Goal: Use online tool/utility: Utilize a website feature to perform a specific function

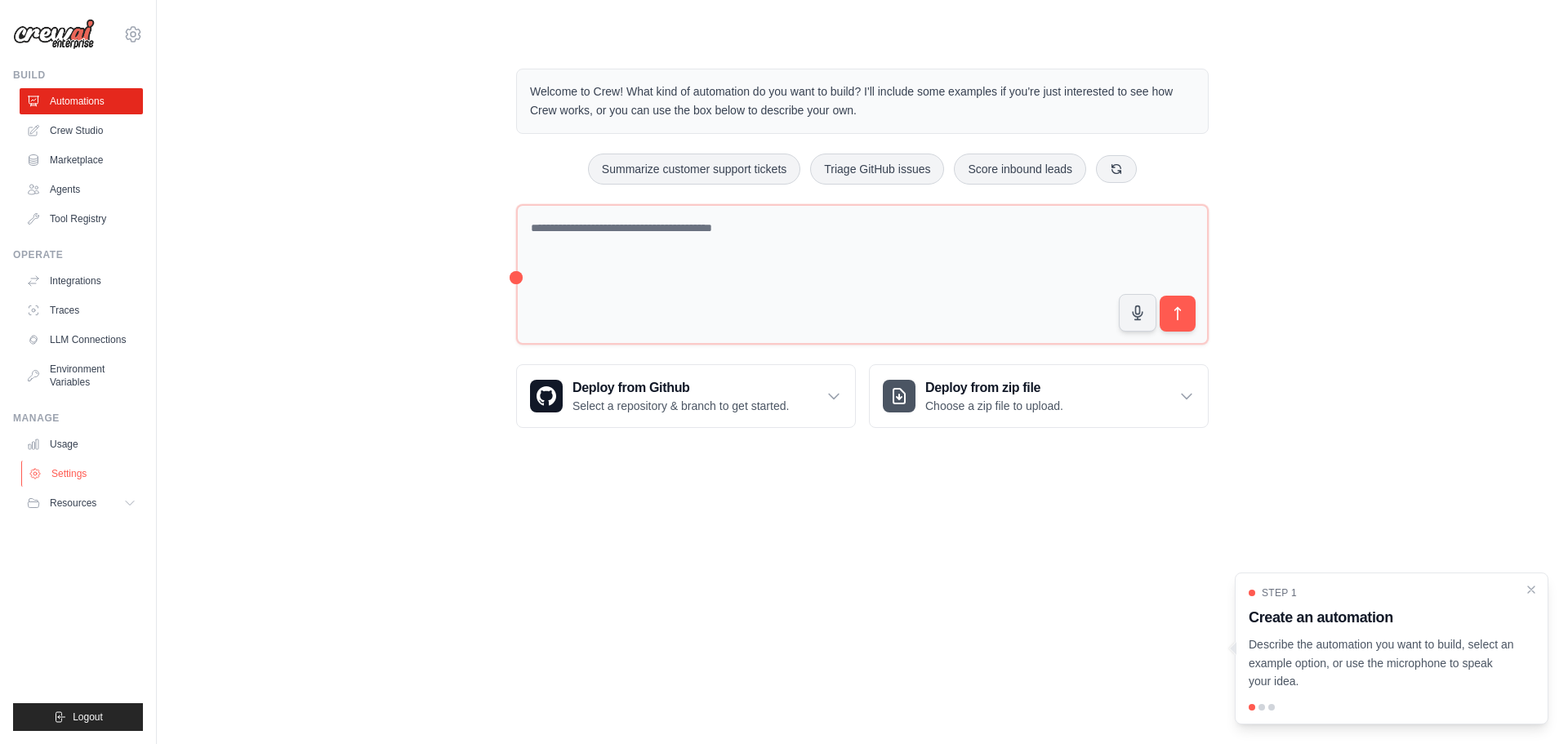
click at [69, 473] on link "Settings" at bounding box center [83, 474] width 124 height 26
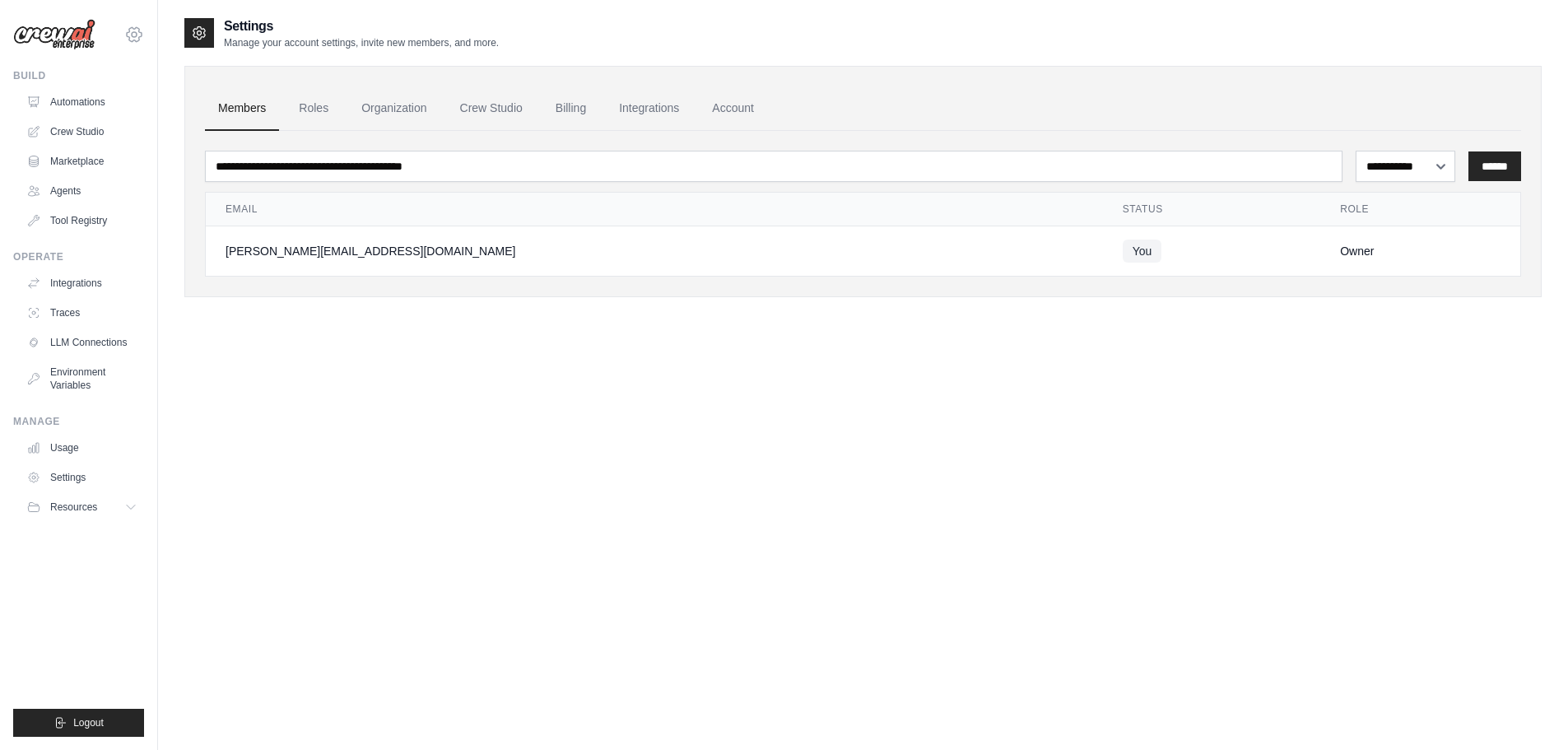
click at [133, 35] on icon at bounding box center [135, 35] width 20 height 20
click at [95, 108] on link "Settings" at bounding box center [135, 111] width 145 height 30
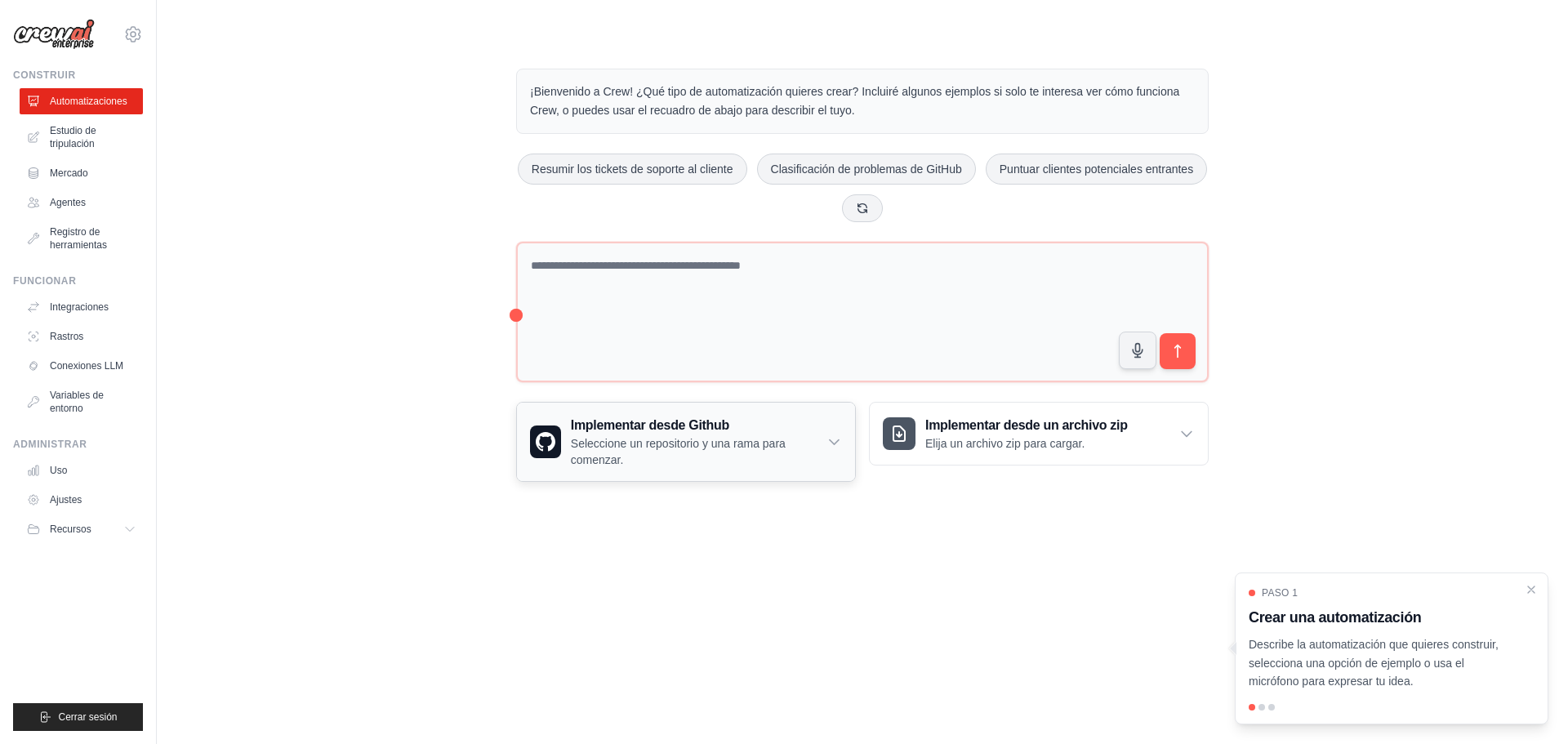
click at [836, 439] on icon at bounding box center [834, 442] width 16 height 16
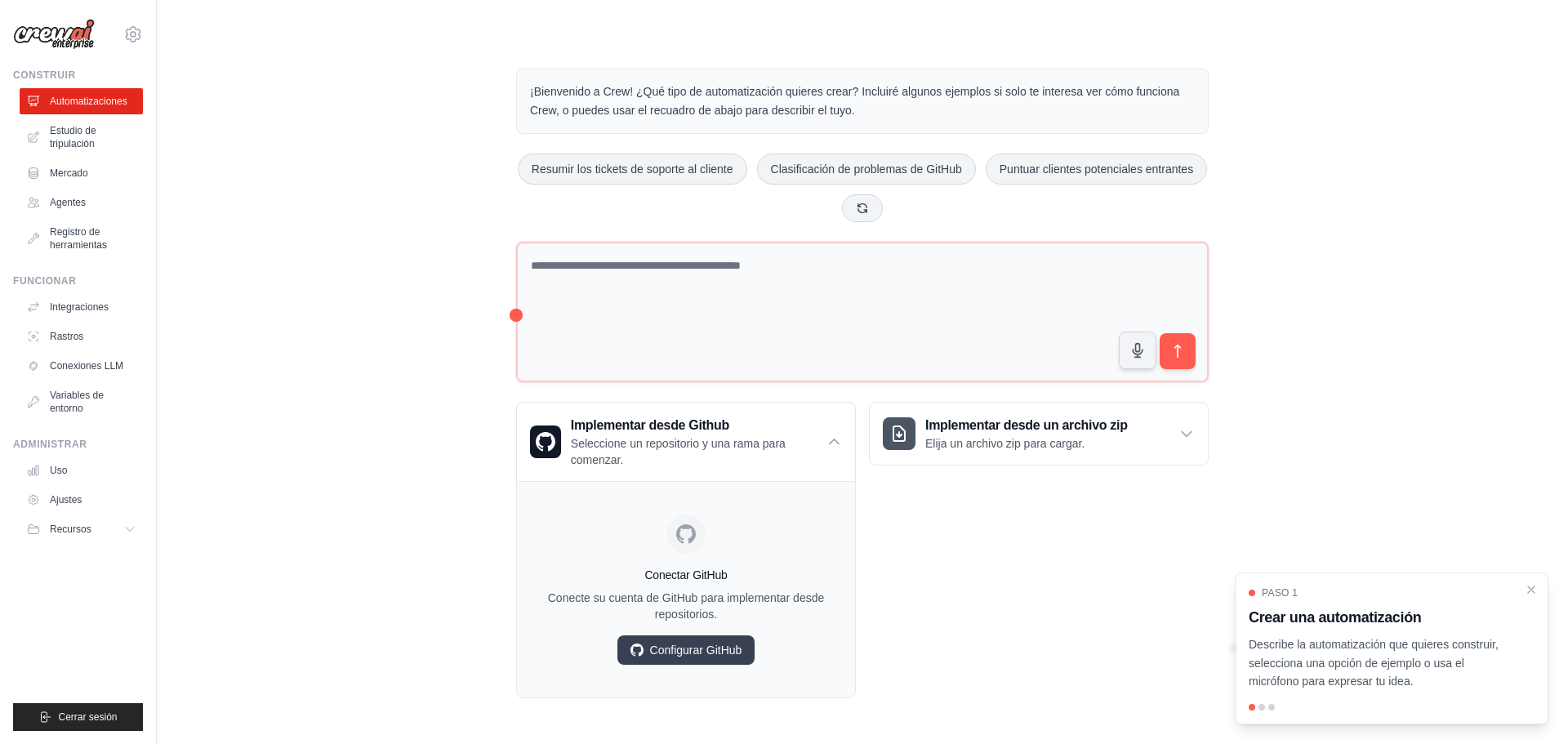
click at [1446, 692] on div "Paso 1 Crear una automatización Describe la automatización que quieres construi…" at bounding box center [1391, 648] width 314 height 152
click at [1444, 677] on p "Describe la automatización que quieres construir, selecciona una opción de ejem…" at bounding box center [1381, 663] width 266 height 56
click at [1531, 591] on icon "Cerrar el tutorial" at bounding box center [1531, 588] width 15 height 15
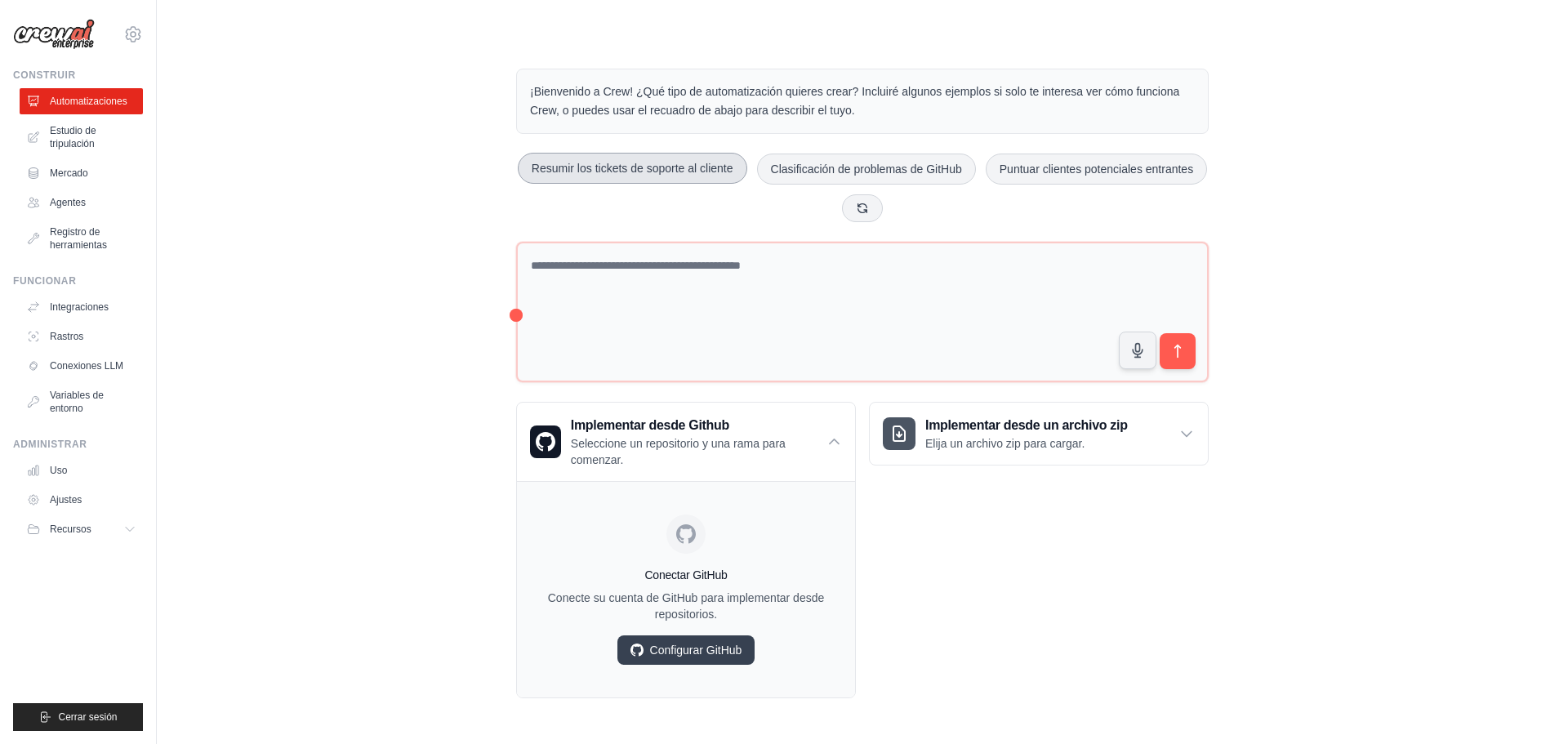
click at [617, 169] on font "Resumir los tickets de soporte al cliente" at bounding box center [632, 169] width 201 height 13
click at [1177, 352] on icon "submit" at bounding box center [1177, 351] width 6 height 13
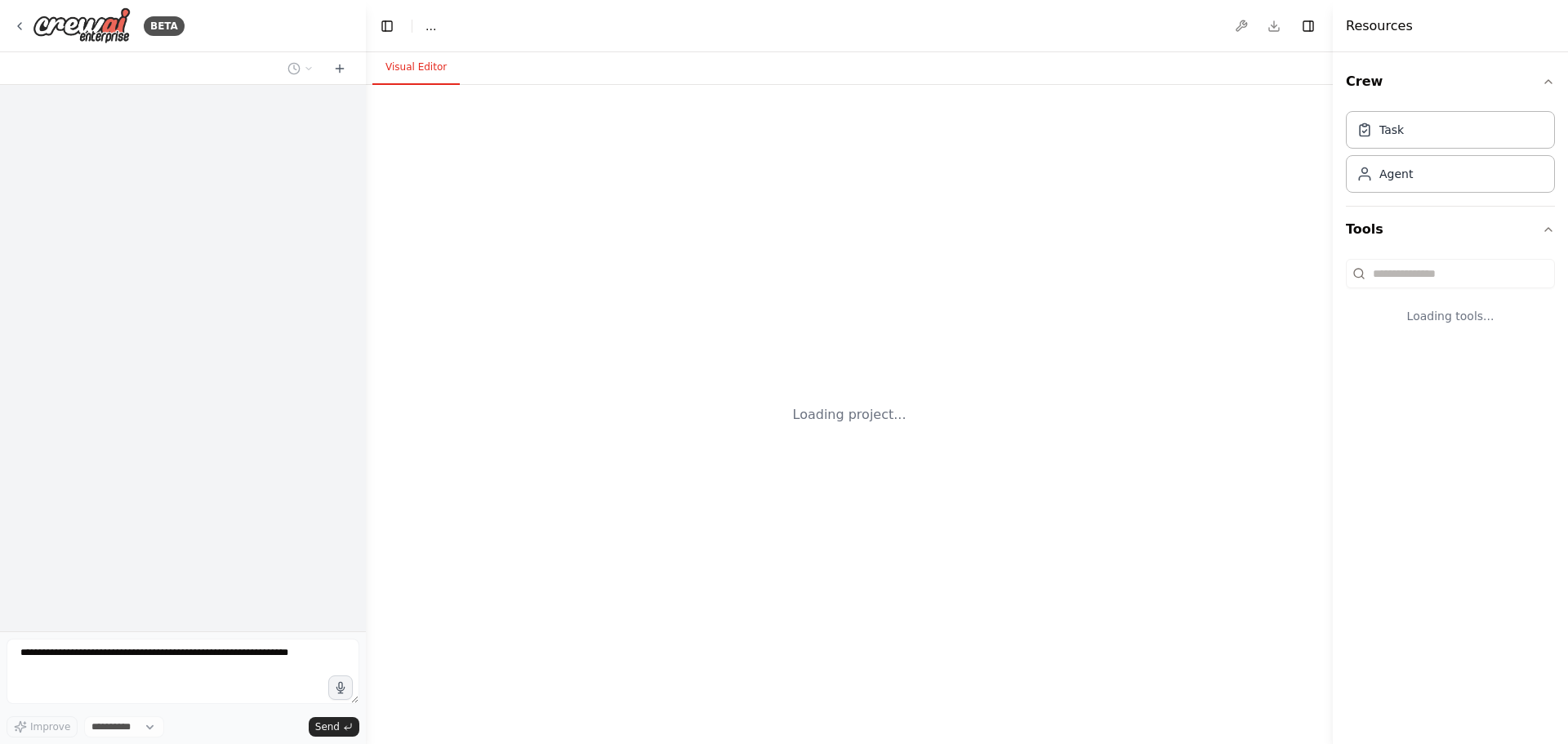
select select "****"
